Goal: Transaction & Acquisition: Purchase product/service

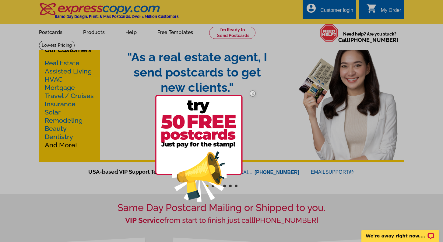
click at [91, 36] on div at bounding box center [221, 121] width 443 height 242
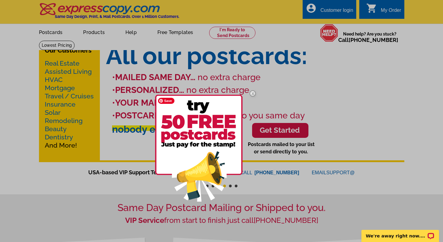
click at [215, 122] on img at bounding box center [199, 148] width 88 height 107
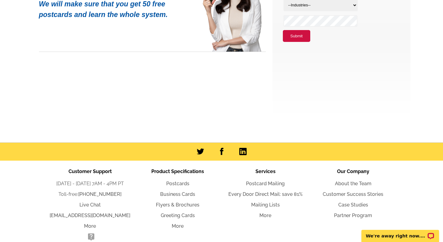
scroll to position [93, 0]
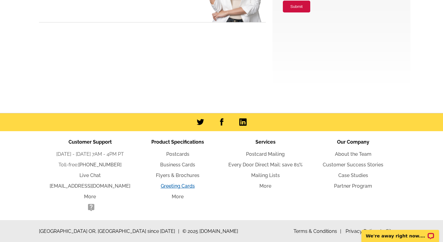
click at [181, 185] on link "Greeting Cards" at bounding box center [178, 186] width 34 height 6
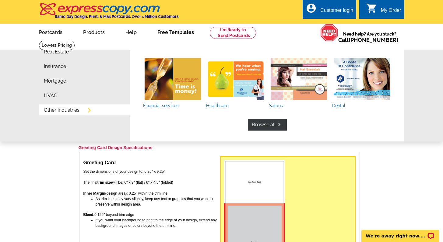
click at [72, 109] on link "Other Industries" at bounding box center [62, 110] width 36 height 5
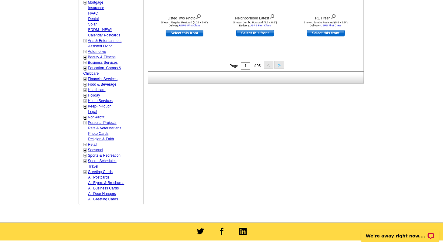
scroll to position [271, 0]
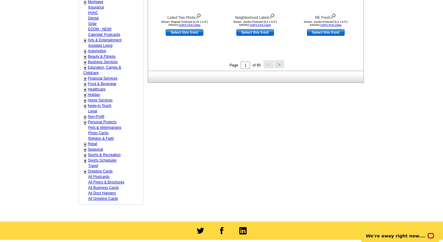
click at [101, 134] on link "Photo Cards" at bounding box center [98, 133] width 20 height 4
select select "784"
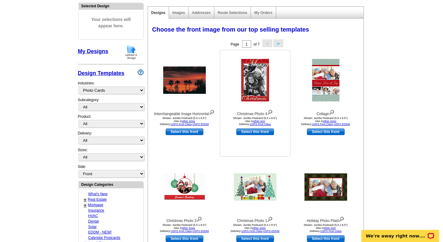
scroll to position [0, 0]
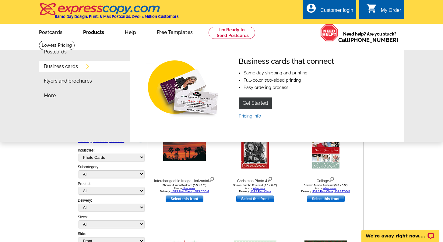
click at [63, 66] on link "Business cards" at bounding box center [61, 66] width 34 height 5
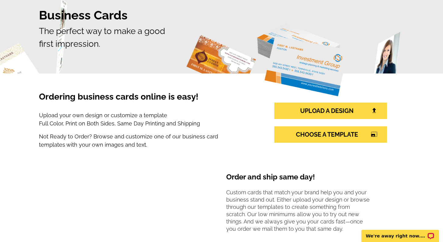
scroll to position [50, 0]
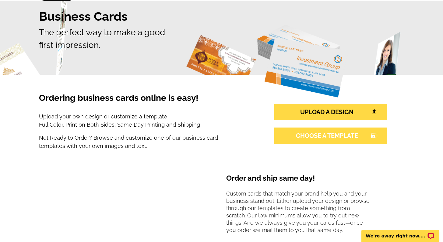
click at [320, 135] on link "CHOOSE A TEMPLATE photo_size_select_large" at bounding box center [330, 136] width 113 height 16
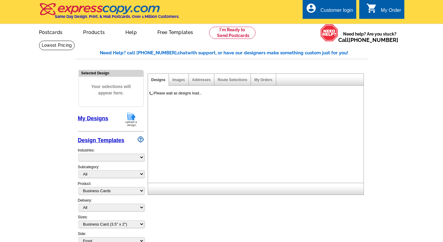
select select "3"
select select "5"
select select "973"
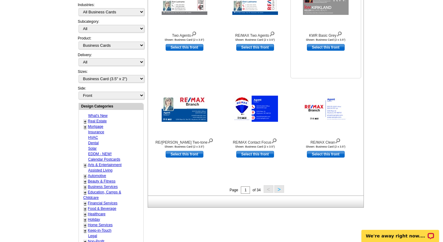
scroll to position [148, 0]
